Goal: Information Seeking & Learning: Learn about a topic

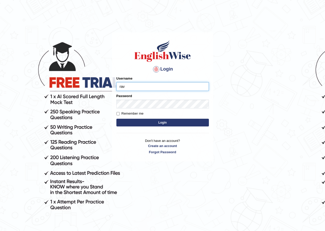
type input "ravichanapathi_parramatta"
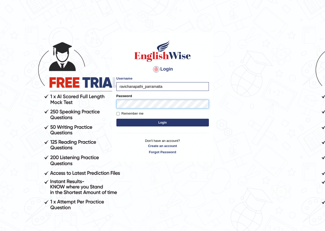
click at [117, 119] on button "Login" at bounding box center [163, 123] width 93 height 8
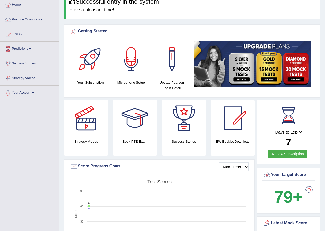
scroll to position [26, 0]
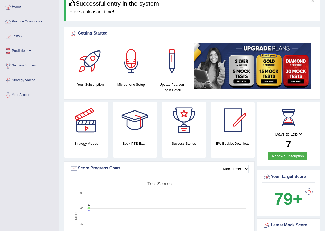
click at [240, 80] on img at bounding box center [253, 65] width 117 height 45
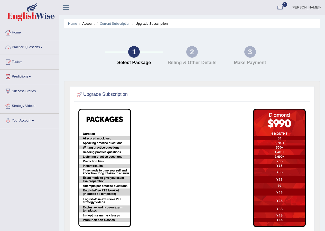
click at [132, 52] on div "1" at bounding box center [134, 52] width 12 height 12
click at [15, 34] on link "Home" at bounding box center [29, 31] width 59 height 13
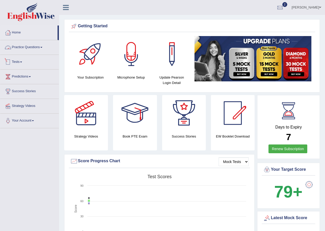
click at [12, 57] on link "Tests" at bounding box center [29, 61] width 59 height 13
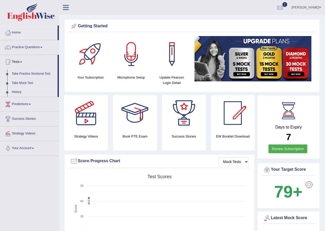
click at [15, 90] on link "History" at bounding box center [34, 91] width 48 height 9
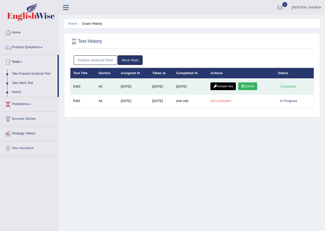
click at [249, 87] on link "Scores" at bounding box center [247, 86] width 19 height 8
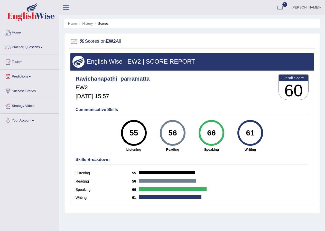
click at [21, 32] on link "Home" at bounding box center [29, 31] width 59 height 13
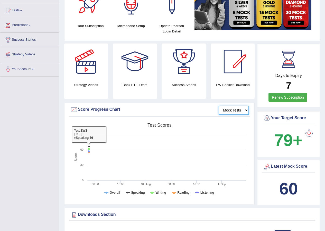
click at [231, 109] on select "Mock Tests" at bounding box center [234, 110] width 30 height 9
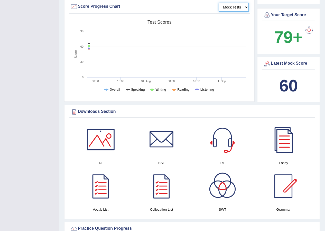
scroll to position [180, 0]
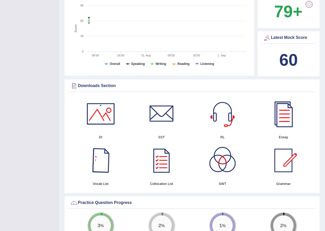
click at [93, 169] on div at bounding box center [101, 160] width 36 height 36
click at [289, 119] on div at bounding box center [284, 114] width 36 height 36
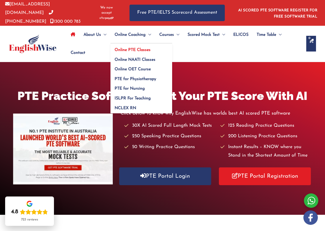
click at [138, 48] on span "Online PTE Classes" at bounding box center [133, 50] width 36 height 4
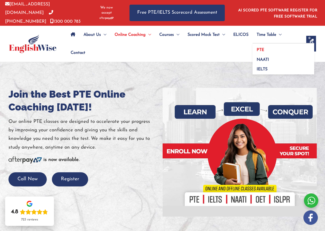
click at [261, 46] on link "PTE" at bounding box center [284, 48] width 62 height 10
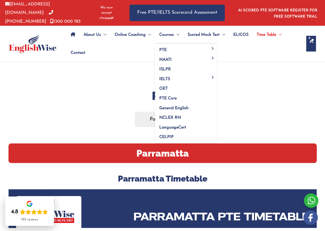
click at [178, 33] on span "Menu Toggle" at bounding box center [176, 35] width 5 height 18
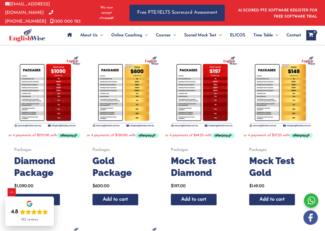
scroll to position [103, 0]
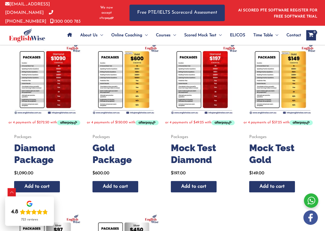
click at [203, 75] on img at bounding box center [201, 78] width 73 height 73
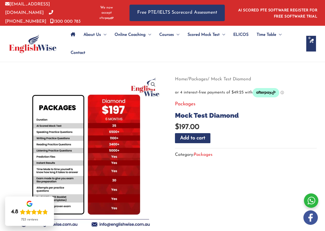
scroll to position [26, 0]
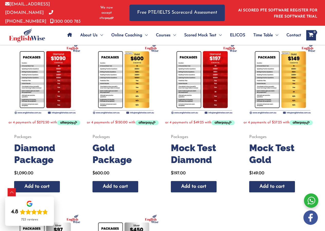
click at [126, 90] on img at bounding box center [123, 78] width 73 height 73
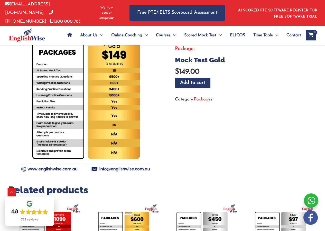
scroll to position [51, 0]
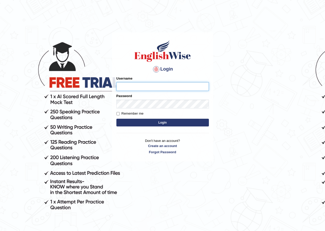
click at [145, 87] on input "Username" at bounding box center [163, 86] width 93 height 9
type input "ravichanapathi_parramatta"
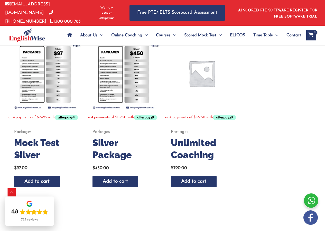
click at [188, 147] on h2 "Unlimited Coaching" at bounding box center [201, 149] width 61 height 24
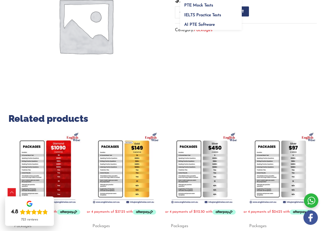
scroll to position [77, 0]
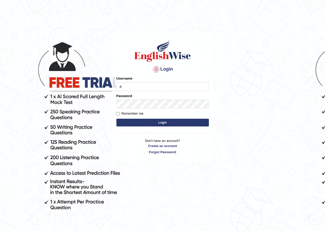
drag, startPoint x: 137, startPoint y: 88, endPoint x: 104, endPoint y: 85, distance: 33.1
click at [104, 85] on body "Login Please fix the following errors: Username e Password Remember me Login Do…" at bounding box center [162, 131] width 325 height 231
type input "ravichanapathi_parramatta"
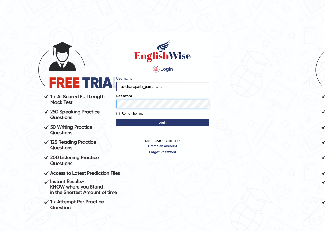
click at [117, 119] on button "Login" at bounding box center [163, 123] width 93 height 8
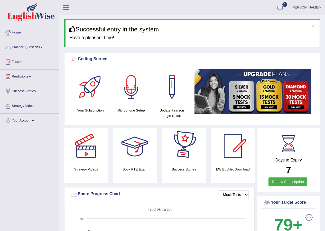
click at [277, 185] on link "Renew Subscription" at bounding box center [288, 181] width 39 height 9
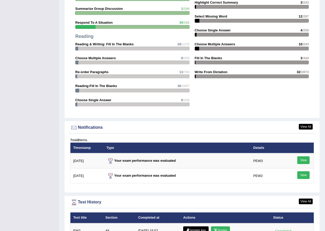
scroll to position [514, 0]
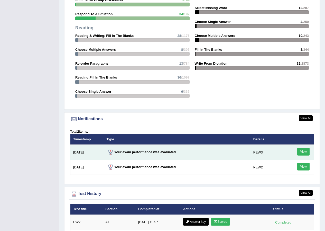
click at [302, 154] on link "View" at bounding box center [304, 152] width 12 height 8
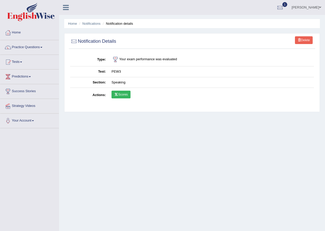
click at [128, 95] on link "Scores" at bounding box center [121, 95] width 19 height 8
click at [296, 42] on link "Delete" at bounding box center [304, 40] width 18 height 8
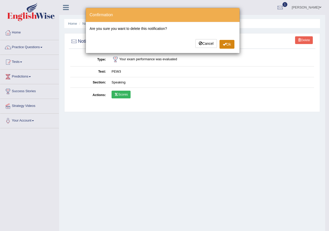
click at [223, 44] on span at bounding box center [225, 44] width 4 height 4
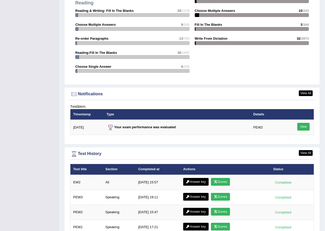
scroll to position [586, 0]
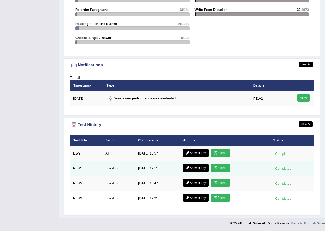
click at [223, 167] on link "Scores" at bounding box center [220, 168] width 19 height 8
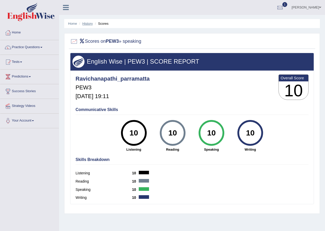
click at [86, 25] on link "History" at bounding box center [88, 24] width 10 height 4
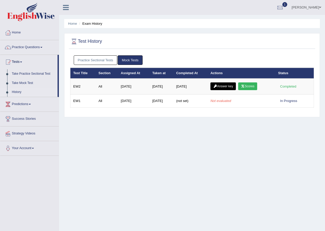
click at [89, 56] on link "Practice Sectional Tests" at bounding box center [96, 60] width 44 height 10
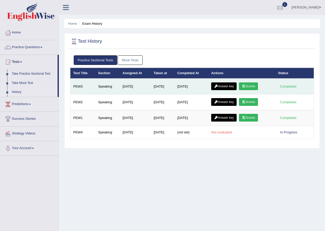
click at [250, 87] on link "Scores" at bounding box center [248, 86] width 19 height 8
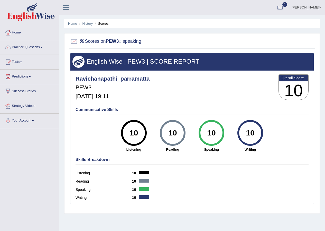
click at [89, 24] on link "History" at bounding box center [88, 24] width 10 height 4
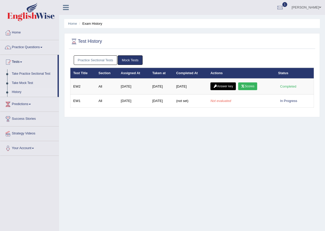
drag, startPoint x: 99, startPoint y: 59, endPoint x: 108, endPoint y: 62, distance: 10.0
click at [99, 59] on link "Practice Sectional Tests" at bounding box center [96, 60] width 44 height 10
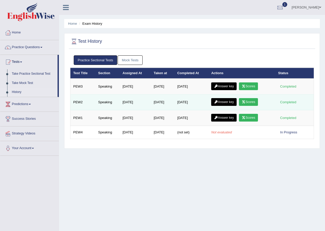
click at [246, 104] on link "Scores" at bounding box center [248, 102] width 19 height 8
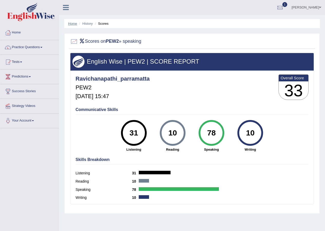
click at [75, 24] on link "Home" at bounding box center [72, 24] width 9 height 4
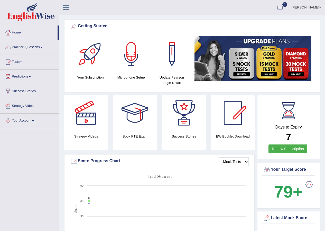
click at [300, 60] on img at bounding box center [253, 58] width 117 height 45
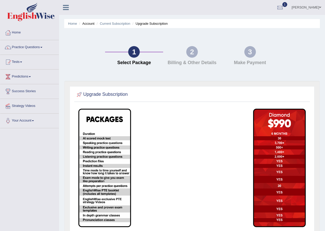
click at [191, 49] on div "2" at bounding box center [192, 52] width 12 height 12
click at [277, 11] on div at bounding box center [281, 8] width 8 height 8
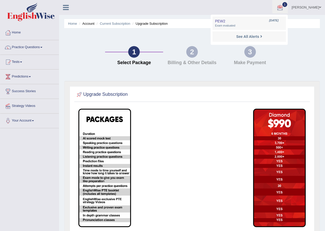
click at [32, 12] on img at bounding box center [31, 12] width 48 height 19
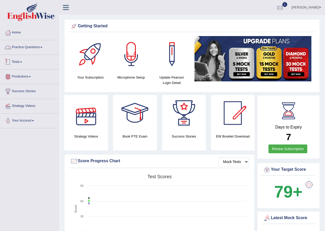
click at [35, 48] on link "Practice Questions" at bounding box center [29, 46] width 59 height 13
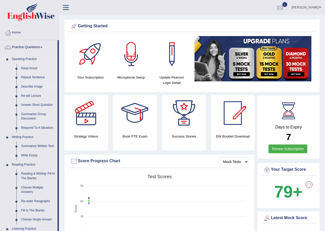
click at [33, 85] on link "Describe Image" at bounding box center [38, 86] width 39 height 9
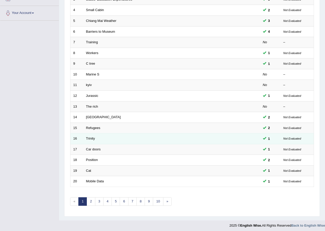
scroll to position [110, 0]
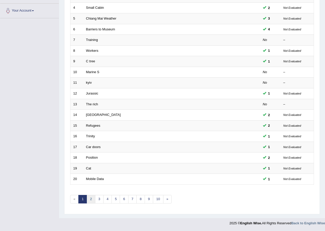
click at [92, 199] on link "2" at bounding box center [91, 199] width 8 height 8
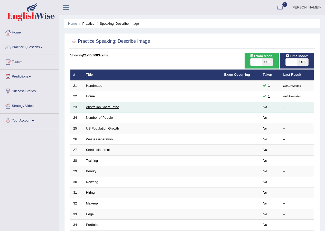
click at [99, 108] on link "Australian Share Price" at bounding box center [102, 107] width 33 height 4
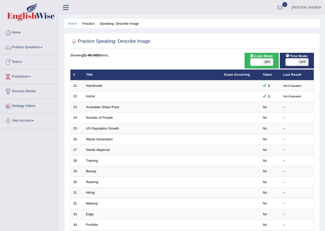
click at [293, 64] on span at bounding box center [291, 61] width 11 height 7
checkbox input "true"
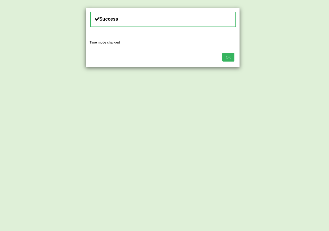
click at [231, 56] on button "OK" at bounding box center [228, 57] width 12 height 9
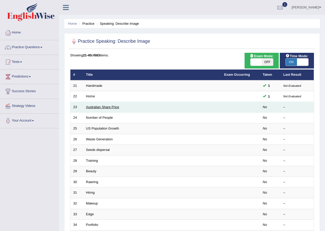
click at [113, 107] on link "Australian Share Price" at bounding box center [102, 107] width 33 height 4
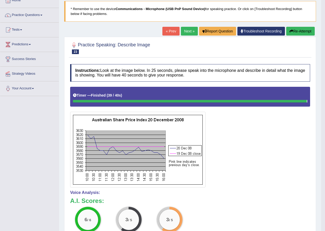
scroll to position [14, 0]
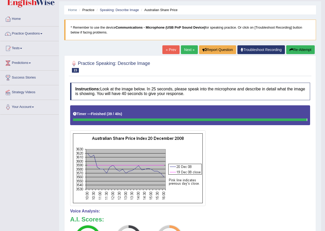
click at [296, 52] on button "Re-Attempt" at bounding box center [301, 49] width 29 height 9
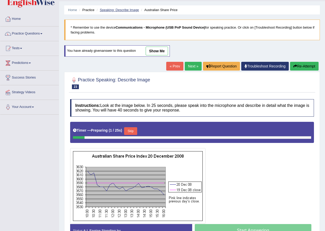
click at [123, 11] on link "Speaking: Describe Image" at bounding box center [119, 10] width 39 height 4
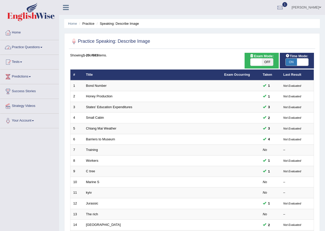
click at [38, 51] on link "Practice Questions" at bounding box center [29, 46] width 59 height 13
